Goal: Information Seeking & Learning: Learn about a topic

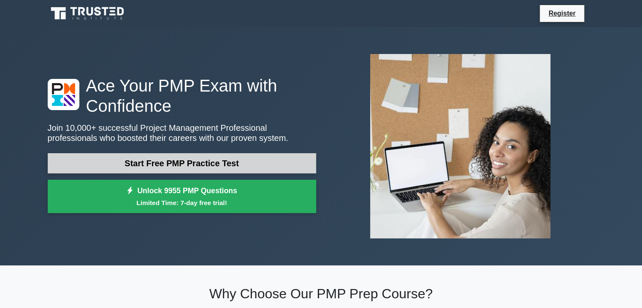
click at [182, 163] on link "Start Free PMP Practice Test" at bounding box center [182, 163] width 268 height 20
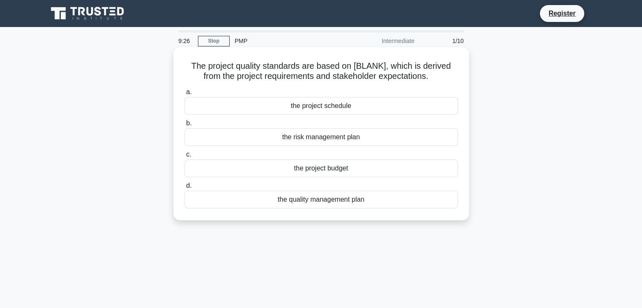
click at [298, 202] on div "the quality management plan" at bounding box center [320, 200] width 273 height 18
click at [184, 189] on input "d. the quality management plan" at bounding box center [184, 185] width 0 height 5
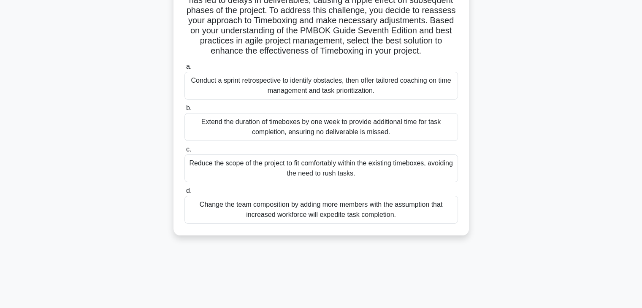
scroll to position [148, 0]
click at [256, 97] on div "Conduct a sprint retrospective to identify obstacles, then offer tailored coach…" at bounding box center [320, 85] width 273 height 28
click at [184, 69] on input "a. Conduct a sprint retrospective to identify obstacles, then offer tailored co…" at bounding box center [184, 65] width 0 height 5
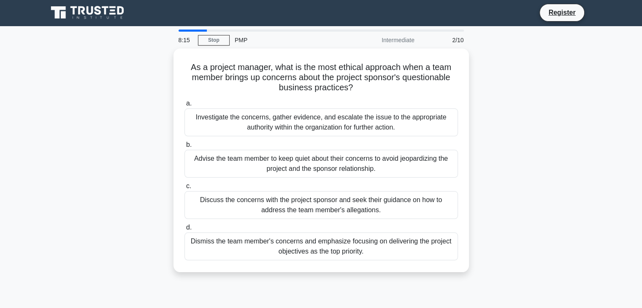
scroll to position [0, 0]
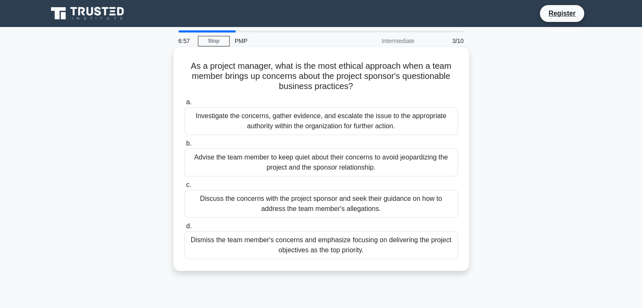
click at [190, 200] on div "Discuss the concerns with the project sponsor and seek their guidance on how to…" at bounding box center [320, 204] width 273 height 28
click at [184, 188] on input "c. Discuss the concerns with the project sponsor and seek their guidance on how…" at bounding box center [184, 184] width 0 height 5
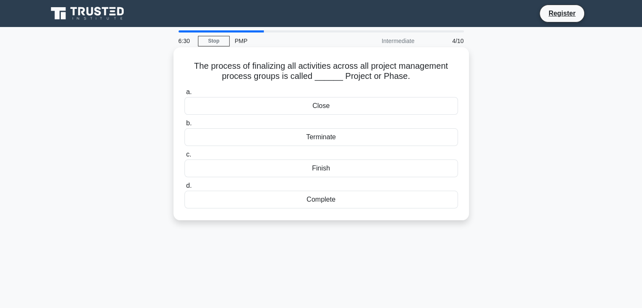
click at [289, 103] on div "Close" at bounding box center [320, 106] width 273 height 18
click at [184, 95] on input "a. Close" at bounding box center [184, 91] width 0 height 5
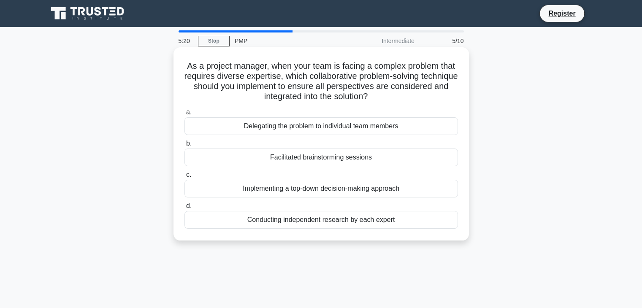
click at [265, 156] on div "Facilitated brainstorming sessions" at bounding box center [320, 157] width 273 height 18
click at [184, 146] on input "b. Facilitated brainstorming sessions" at bounding box center [184, 143] width 0 height 5
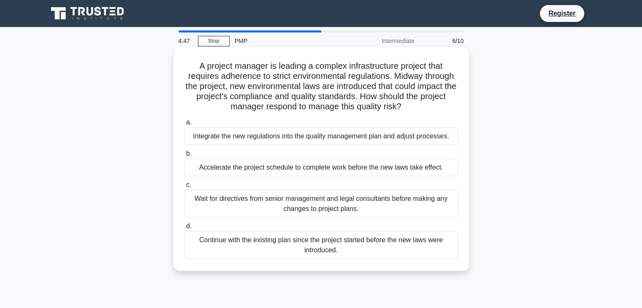
click at [229, 135] on div "Integrate the new regulations into the quality management plan and adjust proce…" at bounding box center [320, 136] width 273 height 18
click at [184, 125] on input "a. Integrate the new regulations into the quality management plan and adjust pr…" at bounding box center [184, 122] width 0 height 5
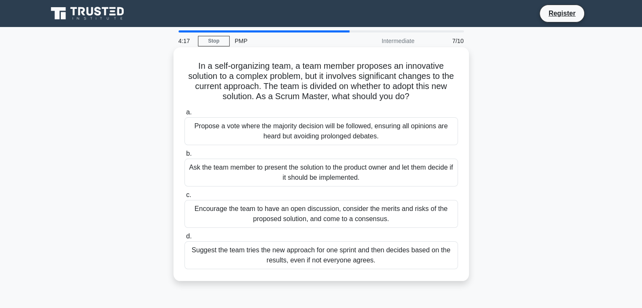
scroll to position [42, 0]
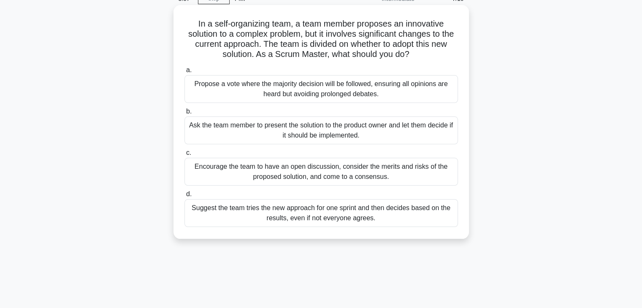
click at [213, 173] on div "Encourage the team to have an open discussion, consider the merits and risks of…" at bounding box center [320, 172] width 273 height 28
click at [184, 156] on input "c. Encourage the team to have an open discussion, consider the merits and risks…" at bounding box center [184, 152] width 0 height 5
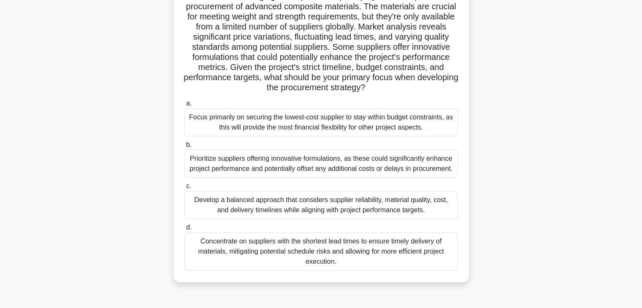
scroll to position [84, 0]
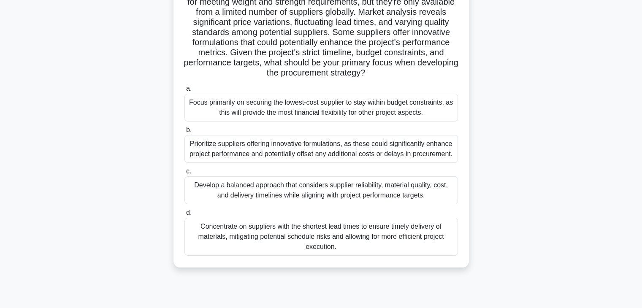
click at [224, 146] on div "Prioritize suppliers offering innovative formulations, as these could significa…" at bounding box center [320, 149] width 273 height 28
click at [184, 133] on input "b. Prioritize suppliers offering innovative formulations, as these could signif…" at bounding box center [184, 129] width 0 height 5
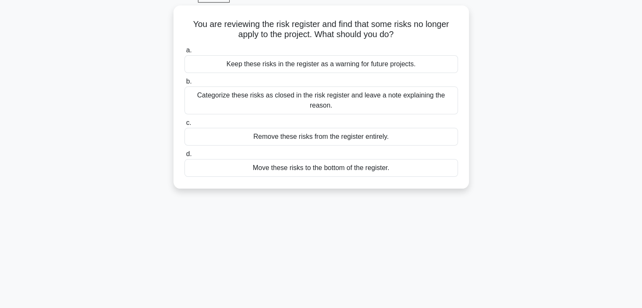
scroll to position [0, 0]
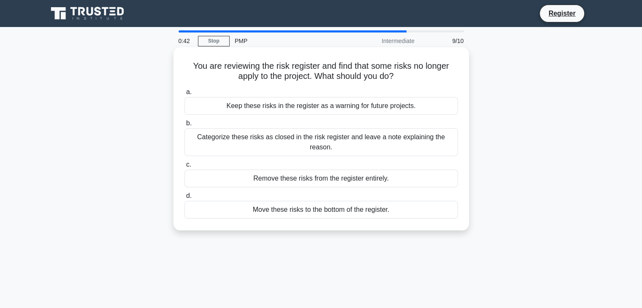
click at [208, 140] on div "Categorize these risks as closed in the risk register and leave a note explaini…" at bounding box center [320, 142] width 273 height 28
click at [184, 126] on input "b. Categorize these risks as closed in the risk register and leave a note expla…" at bounding box center [184, 123] width 0 height 5
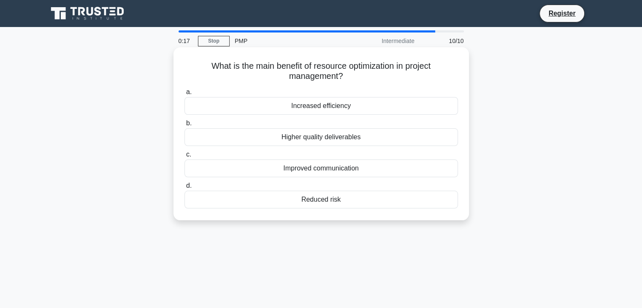
click at [280, 204] on div "Reduced risk" at bounding box center [320, 200] width 273 height 18
click at [184, 189] on input "d. Reduced risk" at bounding box center [184, 185] width 0 height 5
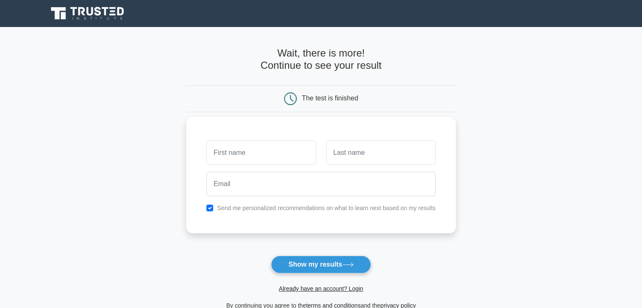
click at [258, 149] on input "text" at bounding box center [260, 152] width 109 height 24
type input "Firoj"
type input "Alam"
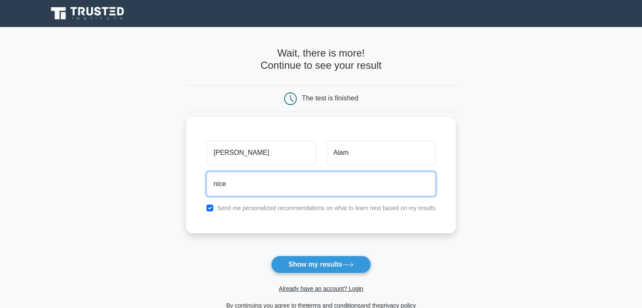
type input "niceit.firoj@gmail.com"
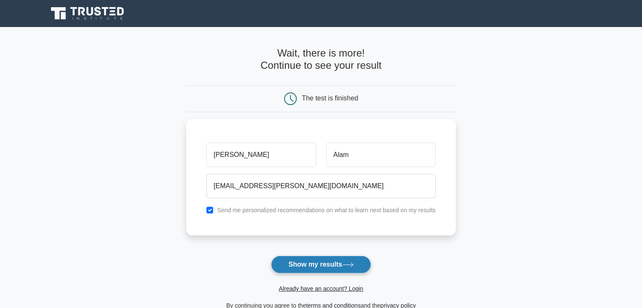
click at [312, 266] on button "Show my results" at bounding box center [321, 265] width 100 height 18
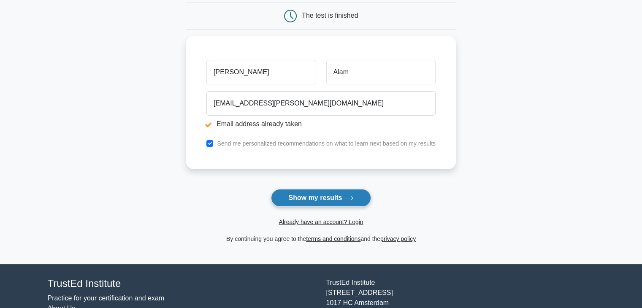
scroll to position [127, 0]
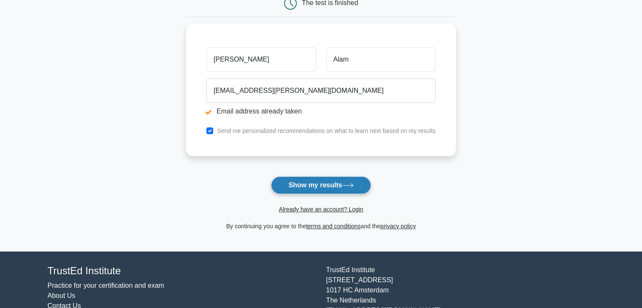
click at [321, 184] on button "Show my results" at bounding box center [321, 185] width 100 height 18
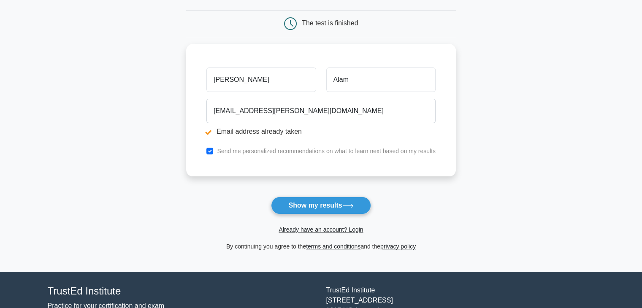
scroll to position [127, 0]
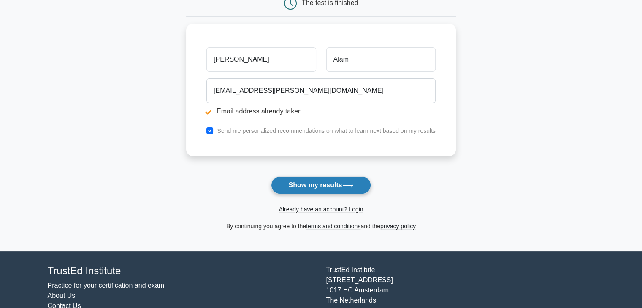
click at [321, 184] on button "Show my results" at bounding box center [321, 185] width 100 height 18
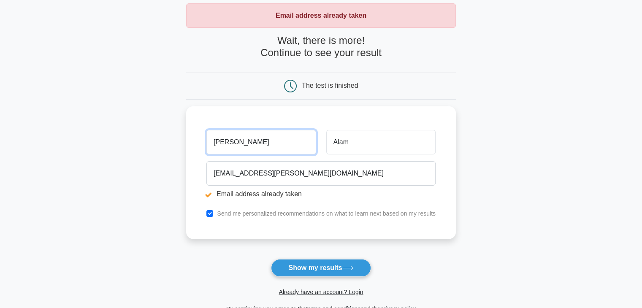
scroll to position [127, 0]
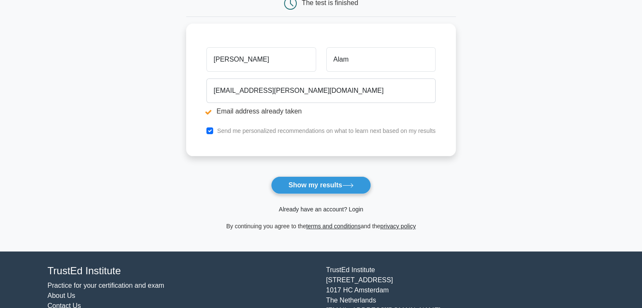
click at [332, 210] on link "Already have an account? Login" at bounding box center [320, 209] width 84 height 7
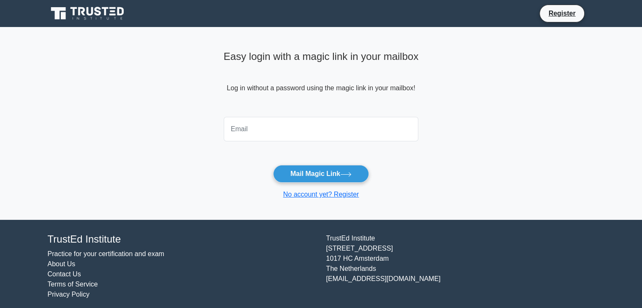
click at [255, 130] on input "email" at bounding box center [321, 129] width 195 height 24
type input "niceit.firoj@gmail.com"
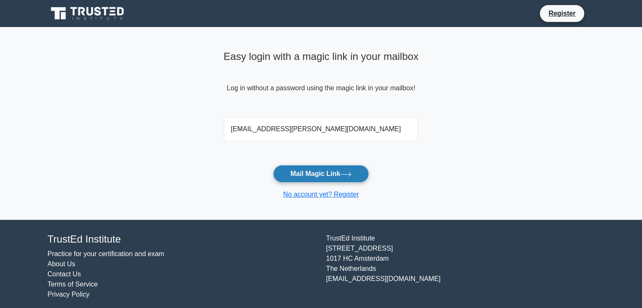
click at [321, 168] on button "Mail Magic Link" at bounding box center [321, 174] width 96 height 18
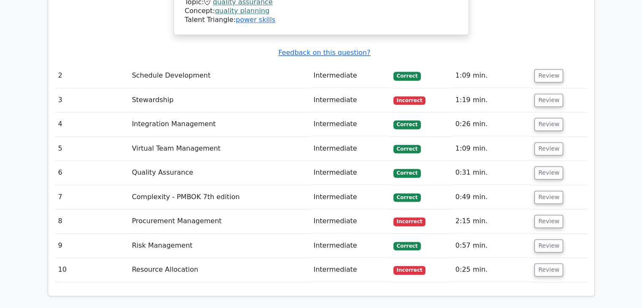
scroll to position [1097, 0]
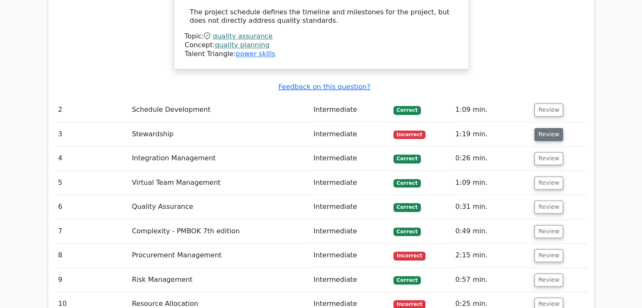
click at [540, 128] on button "Review" at bounding box center [548, 134] width 29 height 13
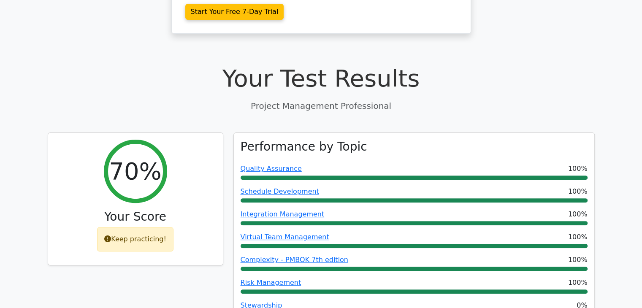
scroll to position [375, 0]
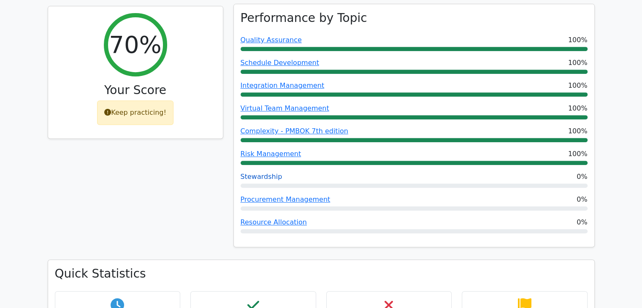
click at [258, 173] on link "Stewardship" at bounding box center [261, 177] width 42 height 8
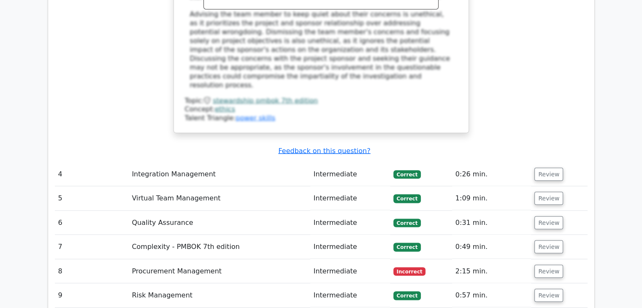
scroll to position [1561, 0]
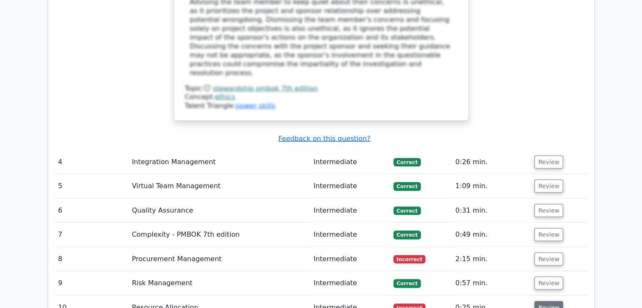
click at [544, 301] on button "Review" at bounding box center [548, 307] width 29 height 13
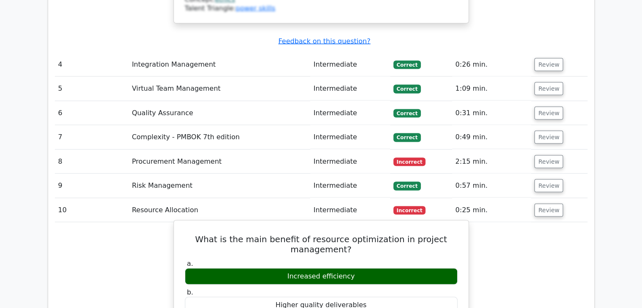
scroll to position [1645, 0]
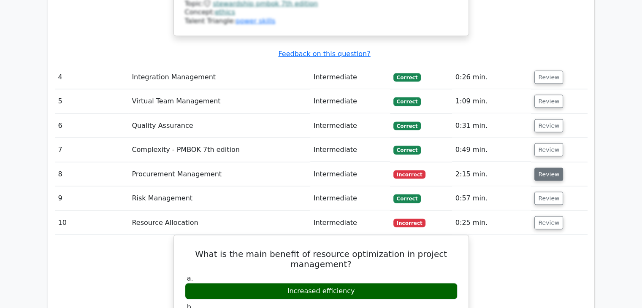
click at [546, 168] on button "Review" at bounding box center [548, 174] width 29 height 13
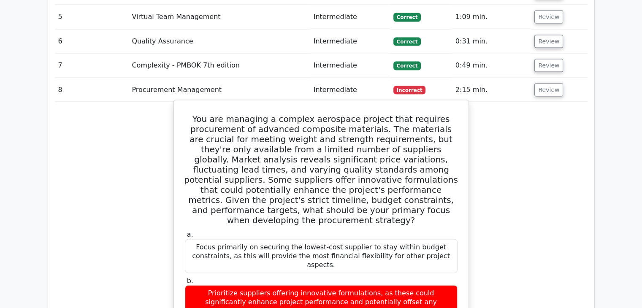
scroll to position [1772, 0]
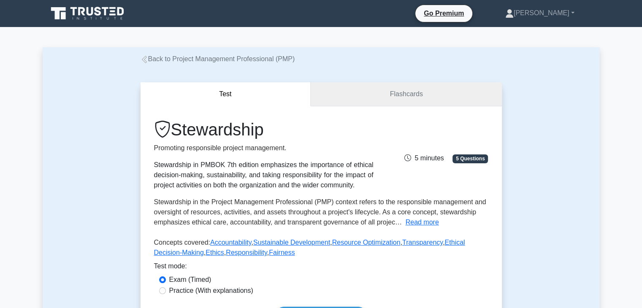
click at [384, 98] on link "Flashcards" at bounding box center [405, 94] width 191 height 24
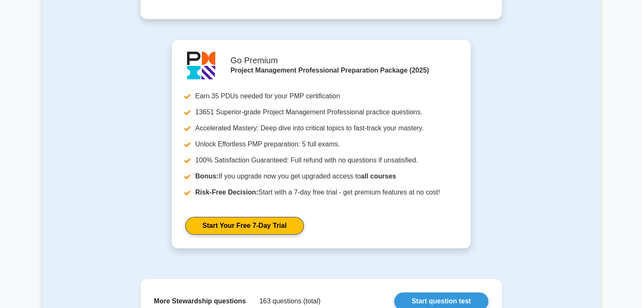
scroll to position [717, 0]
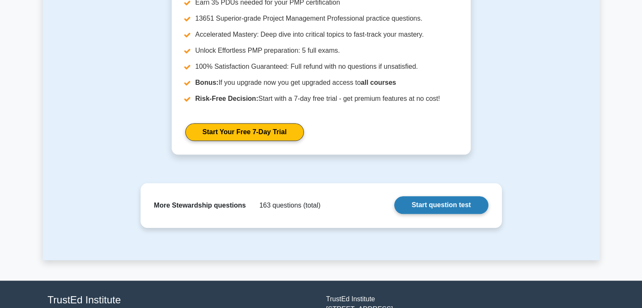
click at [438, 202] on link "Start question test" at bounding box center [441, 205] width 94 height 18
